Goal: Task Accomplishment & Management: Manage account settings

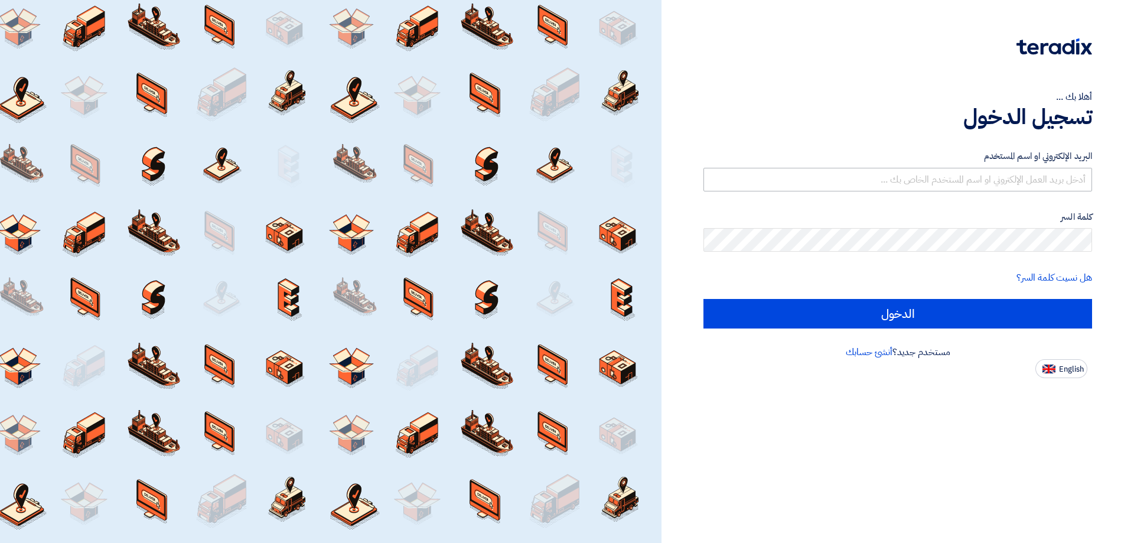
click at [900, 173] on input "text" at bounding box center [898, 180] width 389 height 24
click at [901, 174] on input "text" at bounding box center [898, 180] width 389 height 24
type input "[EMAIL_ADDRESS][DOMAIN_NAME]"
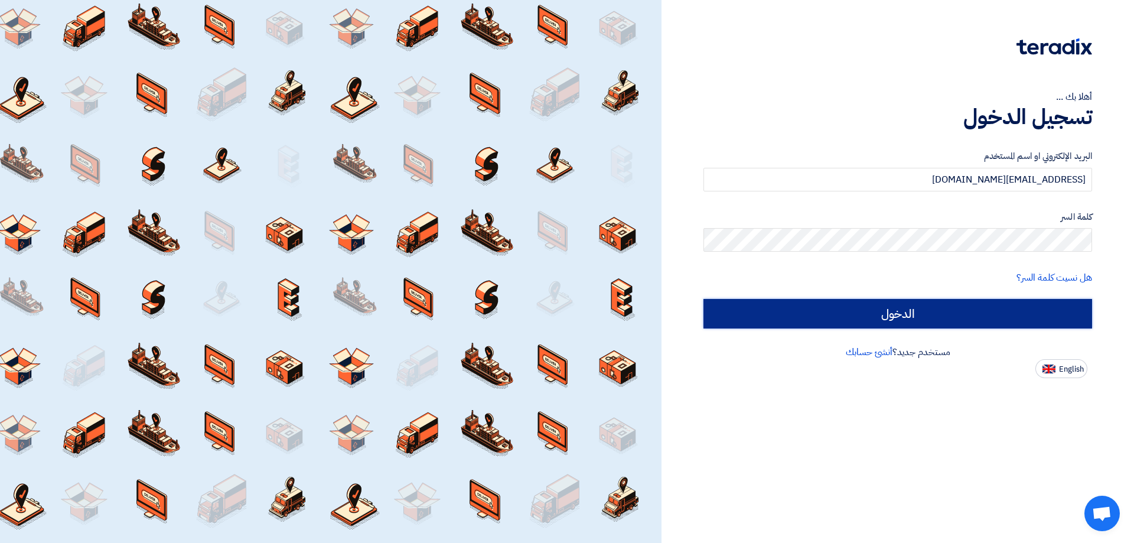
click at [812, 302] on input "الدخول" at bounding box center [898, 314] width 389 height 30
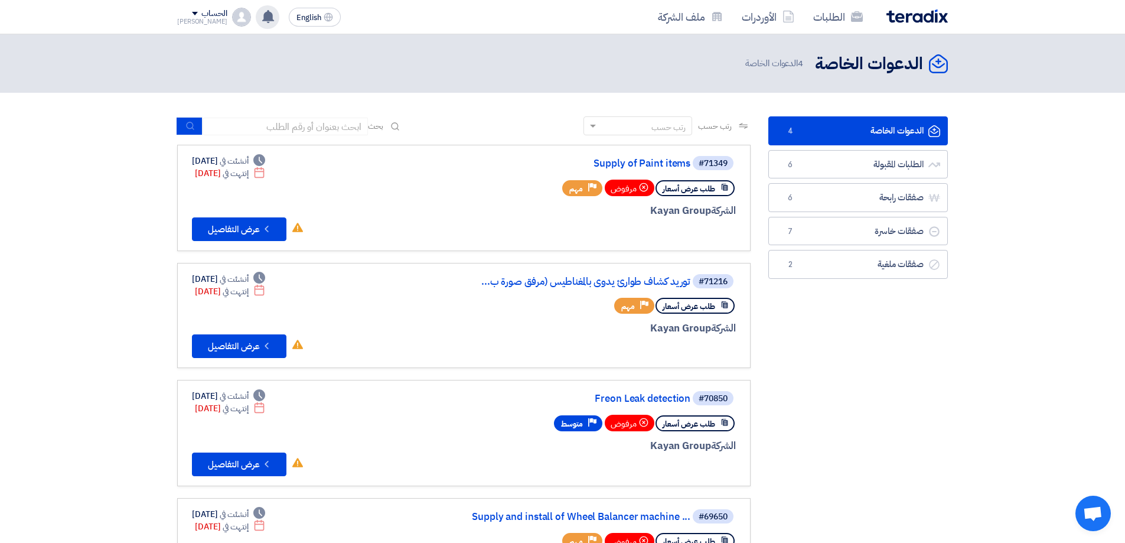
click at [262, 16] on icon at bounding box center [268, 16] width 13 height 13
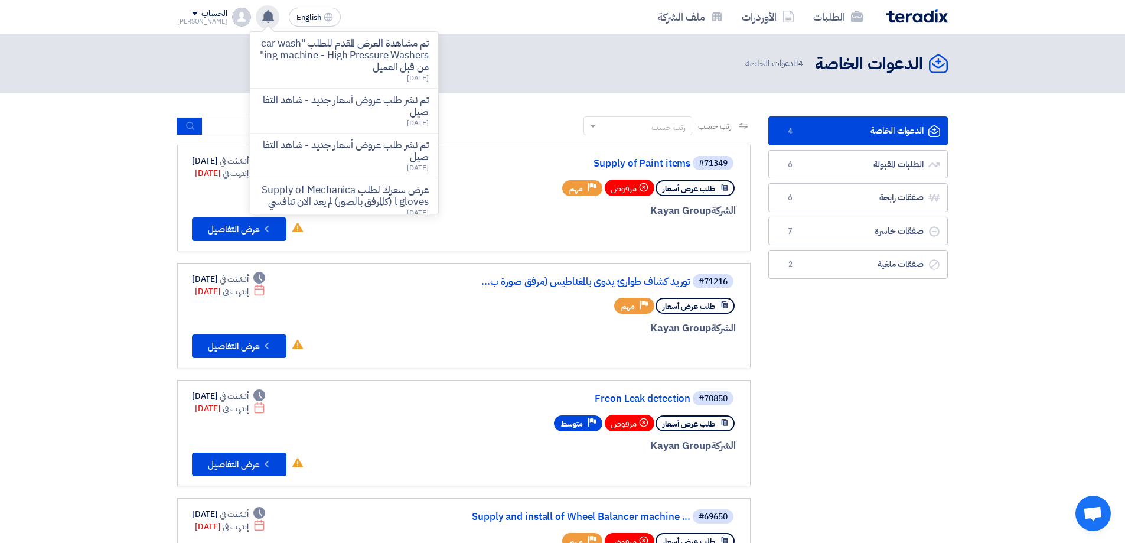
click at [262, 13] on use at bounding box center [268, 16] width 12 height 13
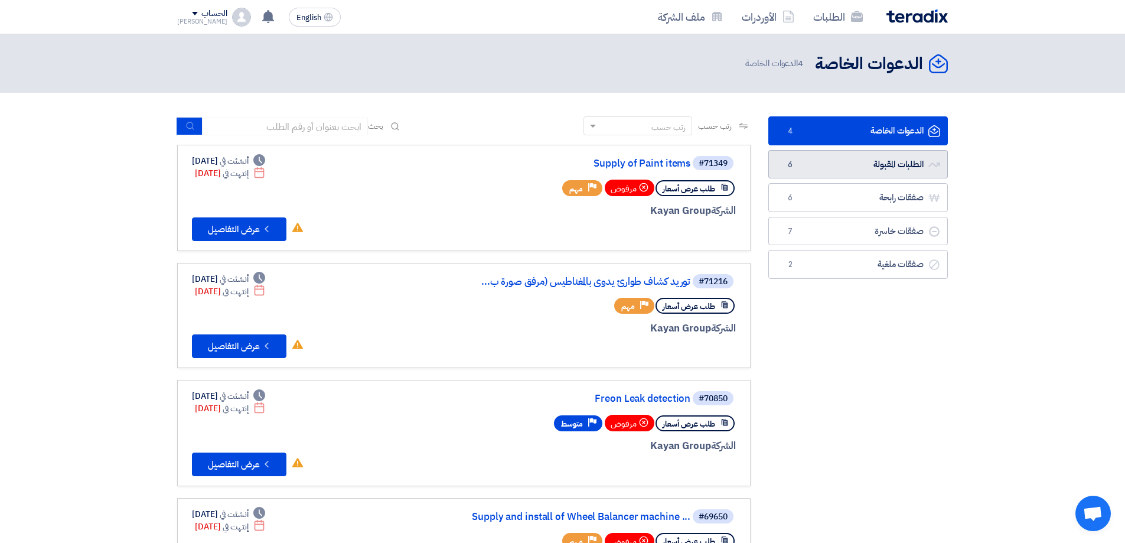
click at [923, 170] on link "الطلبات المقبولة الطلبات المقبولة 6" at bounding box center [859, 164] width 180 height 29
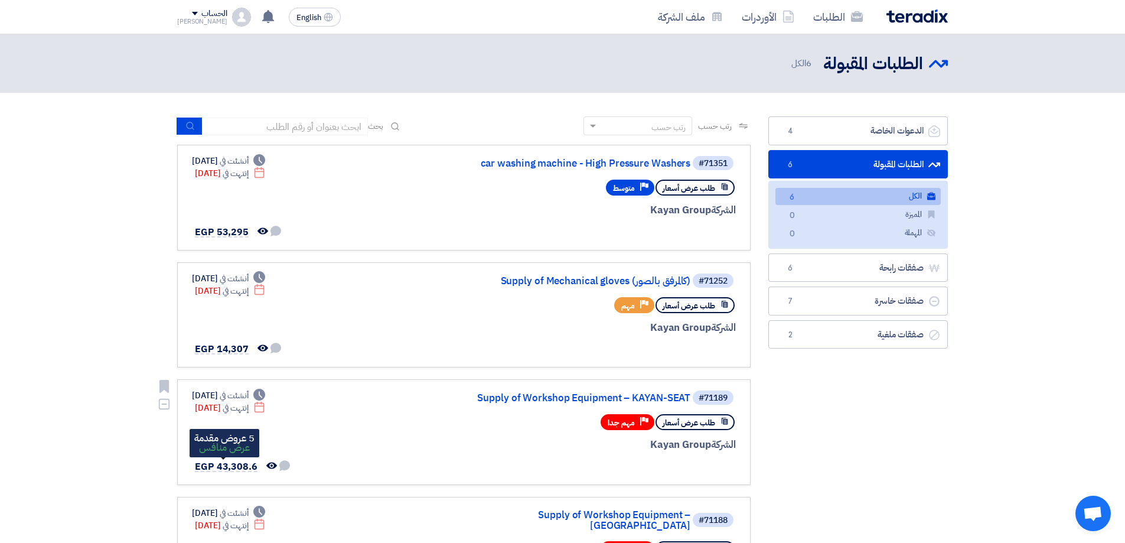
scroll to position [59, 0]
